Goal: Transaction & Acquisition: Purchase product/service

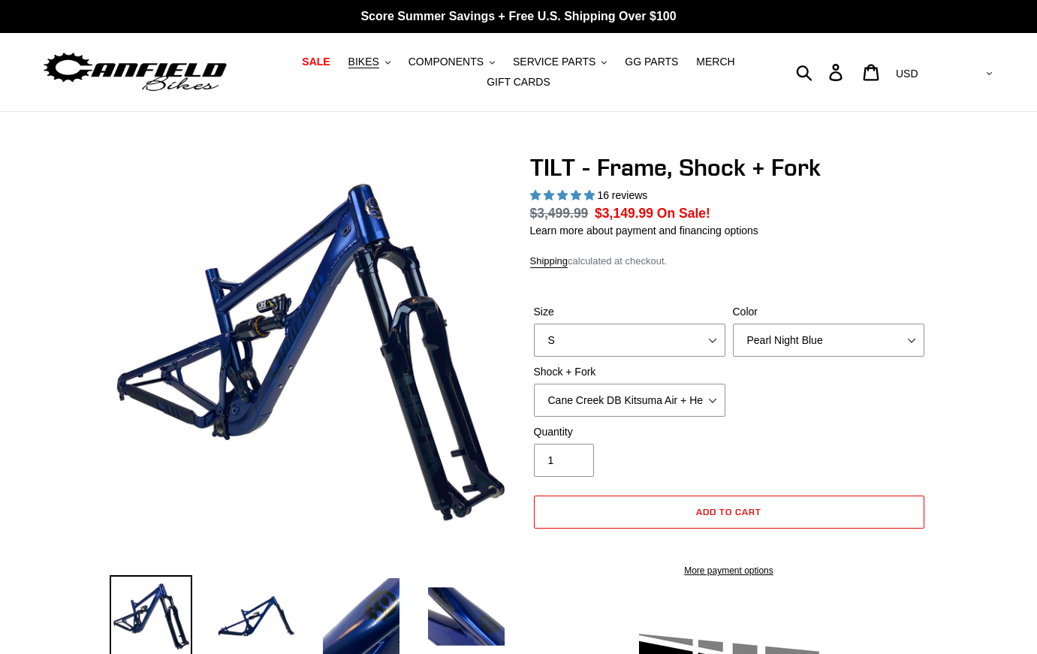
select select "highest-rating"
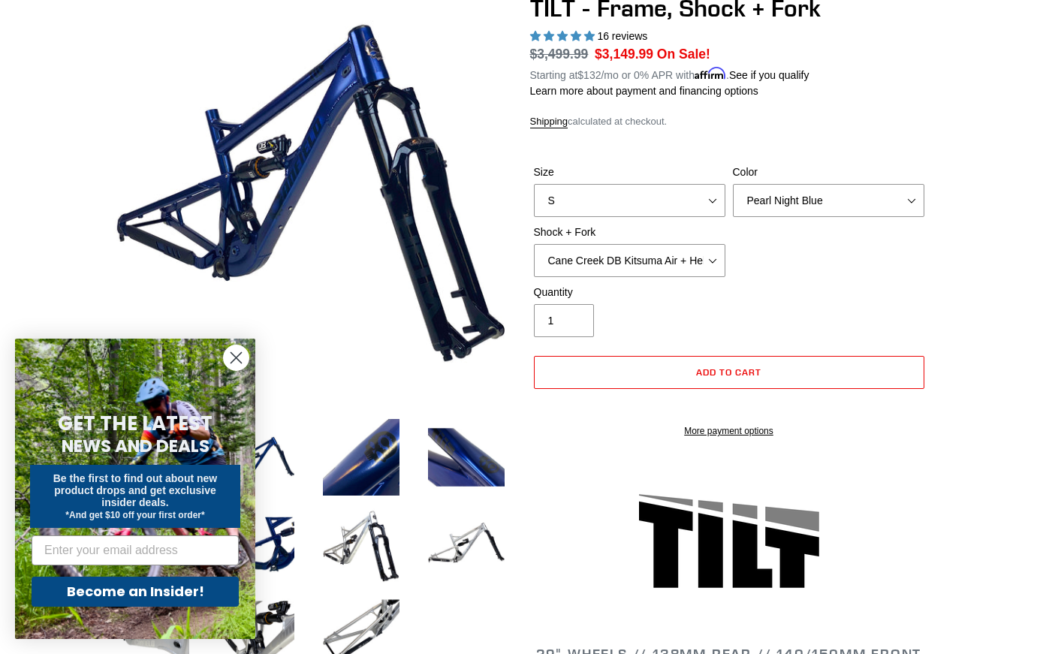
scroll to position [166, 0]
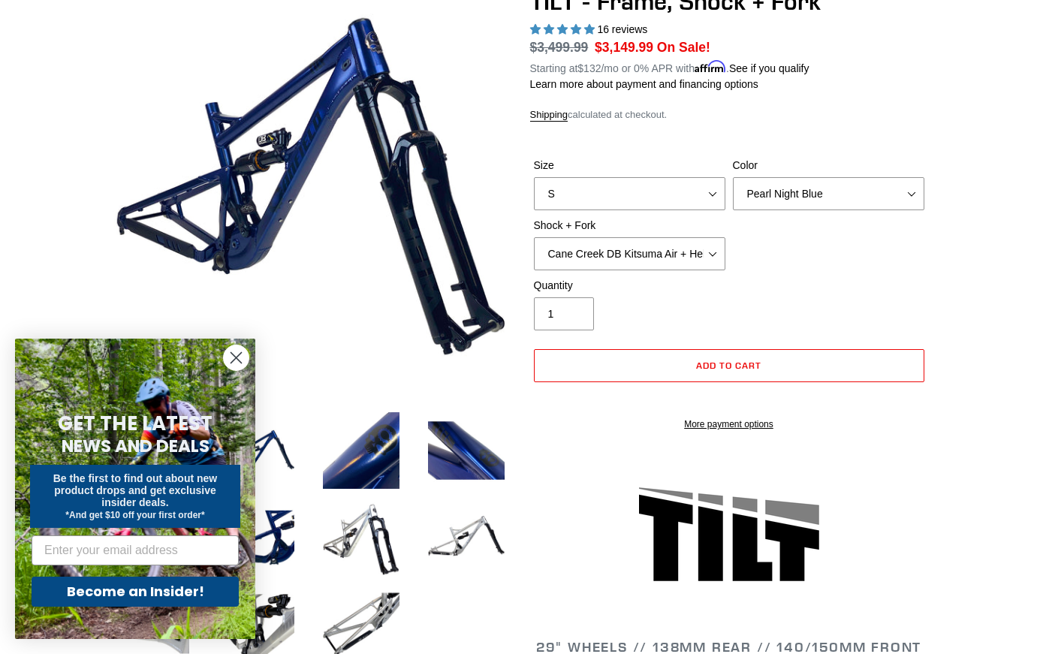
click at [246, 353] on circle "Close dialog" at bounding box center [236, 357] width 25 height 25
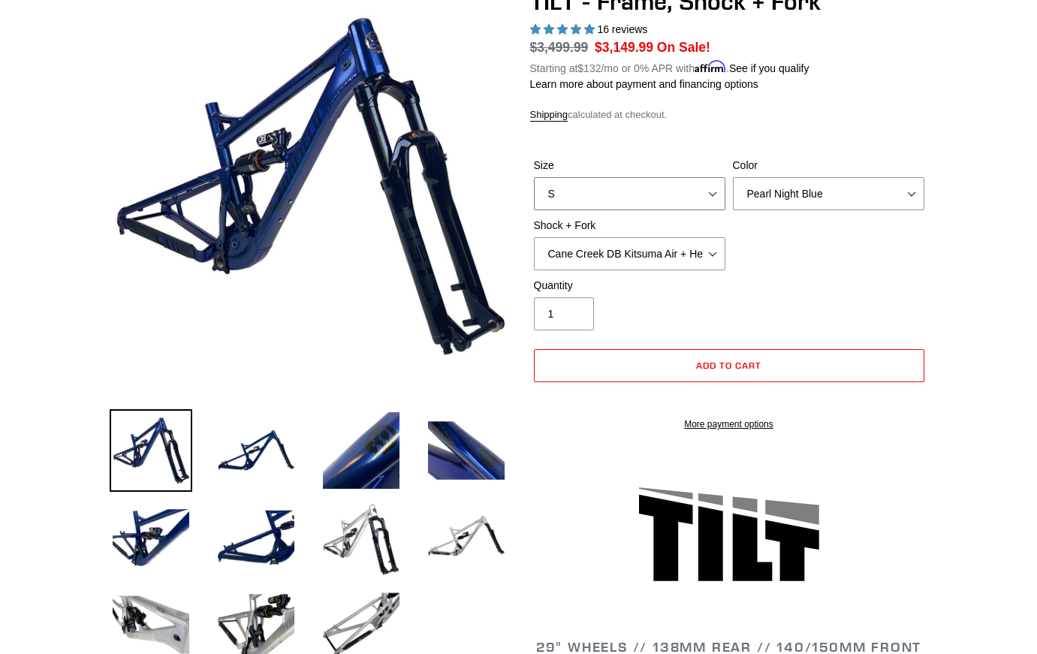
click at [636, 177] on select "S M L XL" at bounding box center [630, 193] width 192 height 33
select select "M"
click at [534, 177] on select "S M L XL" at bounding box center [630, 193] width 192 height 33
click at [635, 256] on select "Cane Creek DB Kitsuma Air + Helm MKII 140mm Cane Creek DB Kitsuma Air + Fox 36 …" at bounding box center [630, 253] width 192 height 33
click at [534, 237] on select "Cane Creek DB Kitsuma Air + Helm MKII 140mm Cane Creek DB Kitsuma Air + Fox 36 …" at bounding box center [630, 253] width 192 height 33
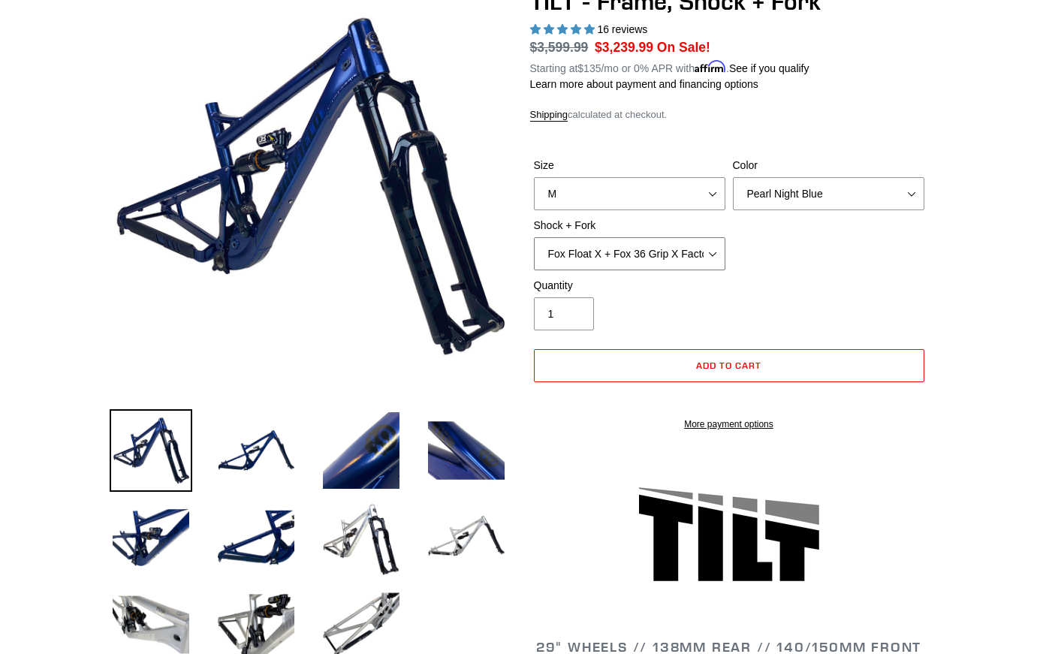
click at [656, 261] on select "Cane Creek DB Kitsuma Air + Helm MKII 140mm Cane Creek DB Kitsuma Air + Fox 36 …" at bounding box center [630, 253] width 192 height 33
click at [534, 237] on select "Cane Creek DB Kitsuma Air + Helm MKII 140mm Cane Creek DB Kitsuma Air + Fox 36 …" at bounding box center [630, 253] width 192 height 33
click at [727, 290] on div "Quantity 1" at bounding box center [629, 304] width 199 height 53
click at [680, 255] on select "Cane Creek DB Kitsuma Air + Helm MKII 140mm Cane Creek DB Kitsuma Air + Fox 36 …" at bounding box center [630, 253] width 192 height 33
click at [534, 237] on select "Cane Creek DB Kitsuma Air + Helm MKII 140mm Cane Creek DB Kitsuma Air + Fox 36 …" at bounding box center [630, 253] width 192 height 33
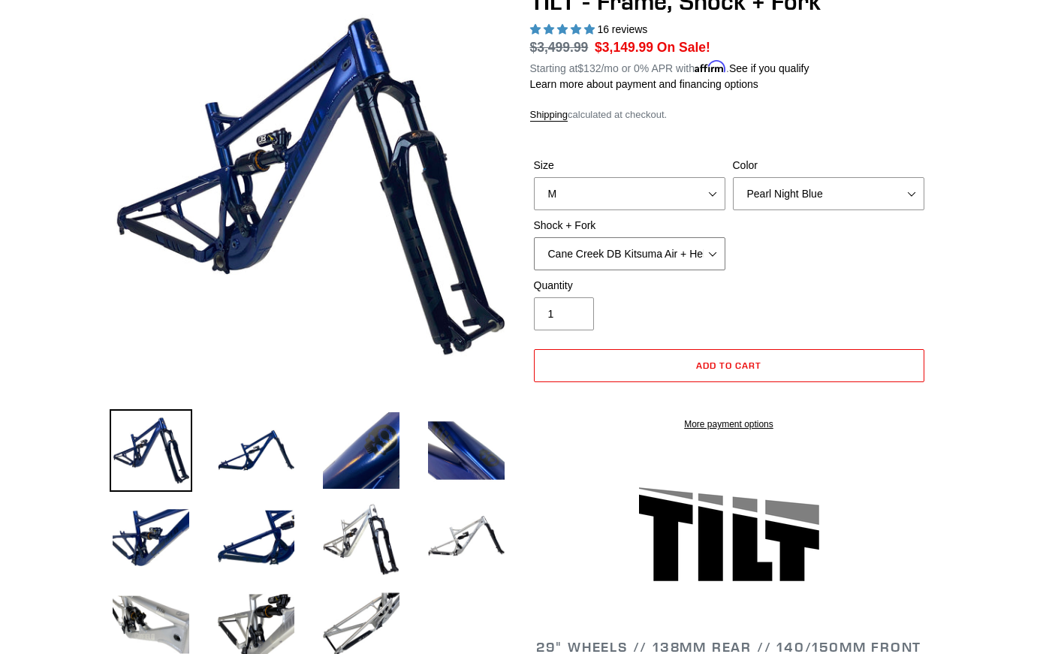
click at [668, 248] on select "Cane Creek DB Kitsuma Air + Helm MKII 140mm Cane Creek DB Kitsuma Air + Fox 36 …" at bounding box center [630, 253] width 192 height 33
click at [534, 237] on select "Cane Creek DB Kitsuma Air + Helm MKII 140mm Cane Creek DB Kitsuma Air + Fox 36 …" at bounding box center [630, 253] width 192 height 33
click at [665, 250] on select "Cane Creek DB Kitsuma Air + Helm MKII 140mm Cane Creek DB Kitsuma Air + Fox 36 …" at bounding box center [630, 253] width 192 height 33
click at [534, 237] on select "Cane Creek DB Kitsuma Air + Helm MKII 140mm Cane Creek DB Kitsuma Air + Fox 36 …" at bounding box center [630, 253] width 192 height 33
click at [663, 252] on select "Cane Creek DB Kitsuma Air + Helm MKII 140mm Cane Creek DB Kitsuma Air + Fox 36 …" at bounding box center [630, 253] width 192 height 33
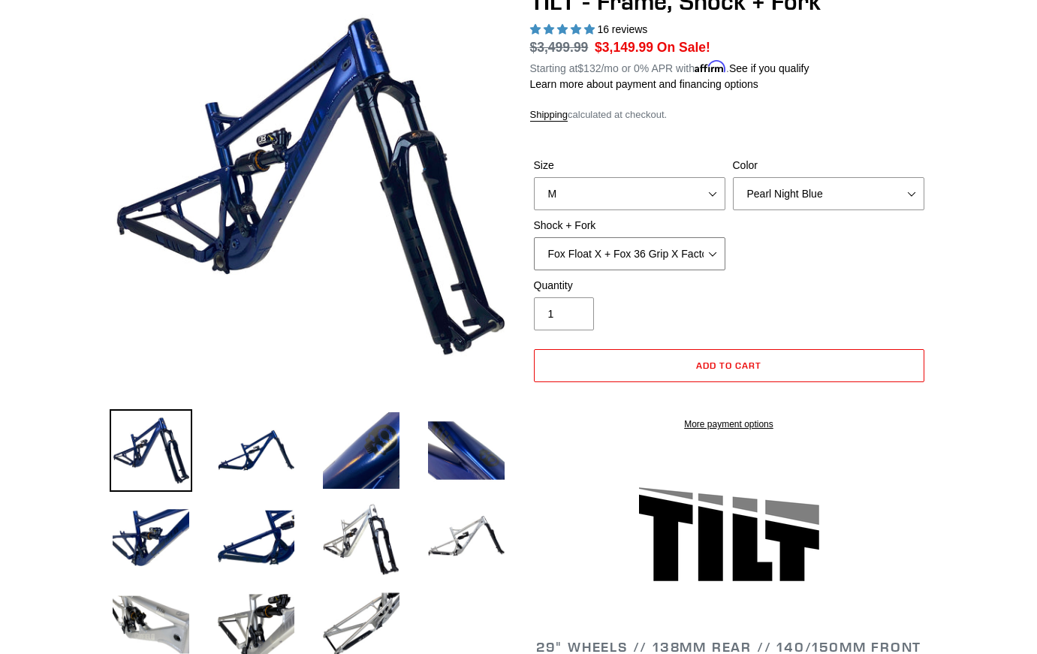
click at [534, 237] on select "Cane Creek DB Kitsuma Air + Helm MKII 140mm Cane Creek DB Kitsuma Air + Fox 36 …" at bounding box center [630, 253] width 192 height 33
click at [665, 256] on select "Cane Creek DB Kitsuma Air + Helm MKII 140mm Cane Creek DB Kitsuma Air + Fox 36 …" at bounding box center [630, 253] width 192 height 33
click at [534, 237] on select "Cane Creek DB Kitsuma Air + Helm MKII 140mm Cane Creek DB Kitsuma Air + Fox 36 …" at bounding box center [630, 253] width 192 height 33
click at [656, 250] on select "Cane Creek DB Kitsuma Air + Helm MKII 140mm Cane Creek DB Kitsuma Air + Fox 36 …" at bounding box center [630, 253] width 192 height 33
select select "EXT Storia V3-S + EXT Era V2.1"
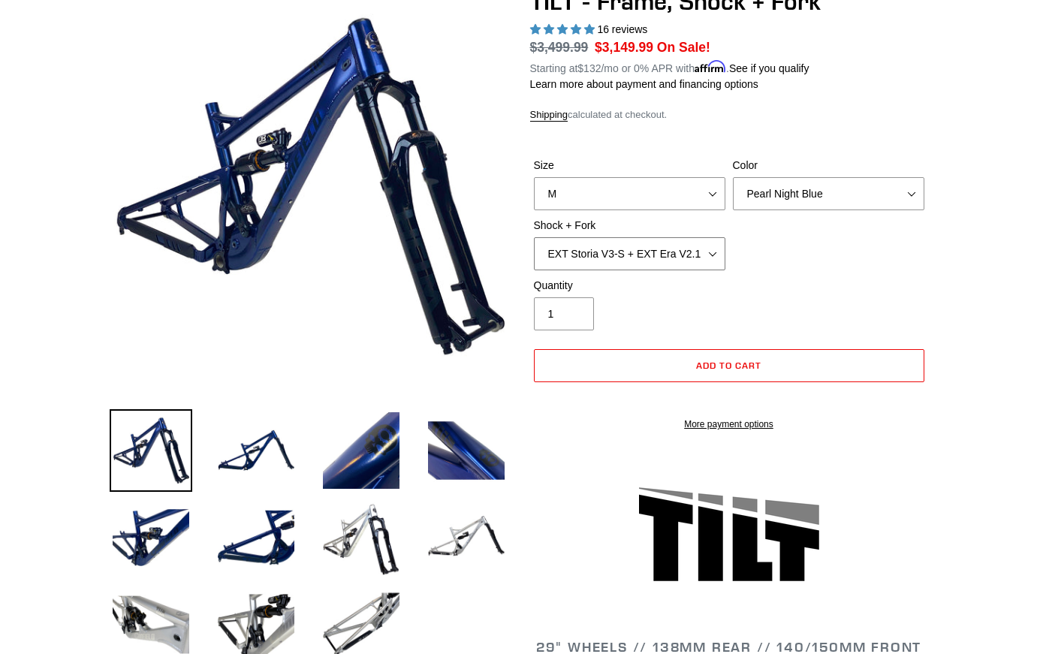
click at [534, 237] on select "Cane Creek DB Kitsuma Air + Helm MKII 140mm Cane Creek DB Kitsuma Air + Fox 36 …" at bounding box center [630, 253] width 192 height 33
click at [857, 294] on div "Quantity 1" at bounding box center [729, 308] width 398 height 60
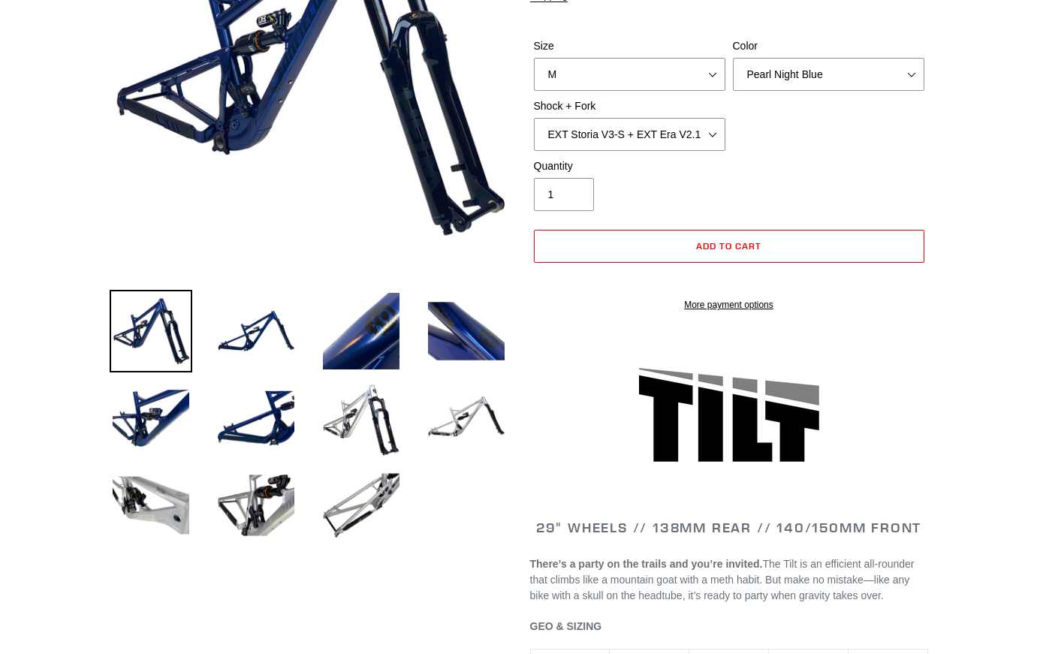
scroll to position [206, 0]
